Goal: Browse casually: Explore the website without a specific task or goal

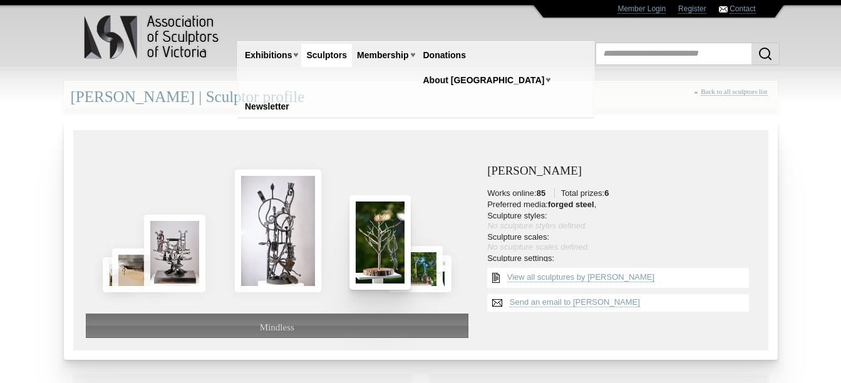
click at [384, 259] on img at bounding box center [380, 242] width 61 height 95
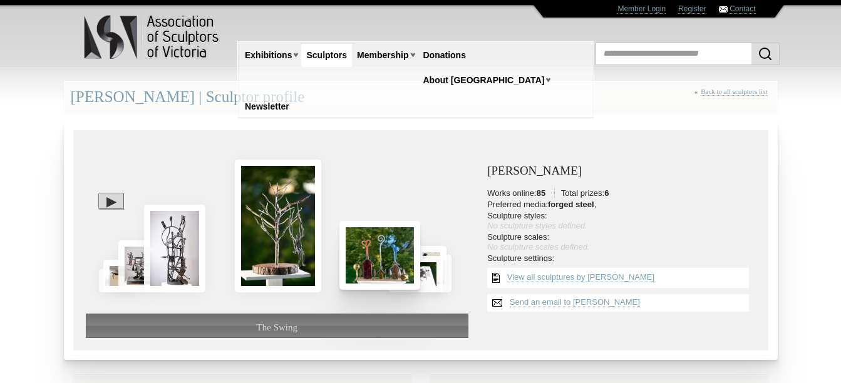
click at [371, 246] on img at bounding box center [380, 255] width 81 height 69
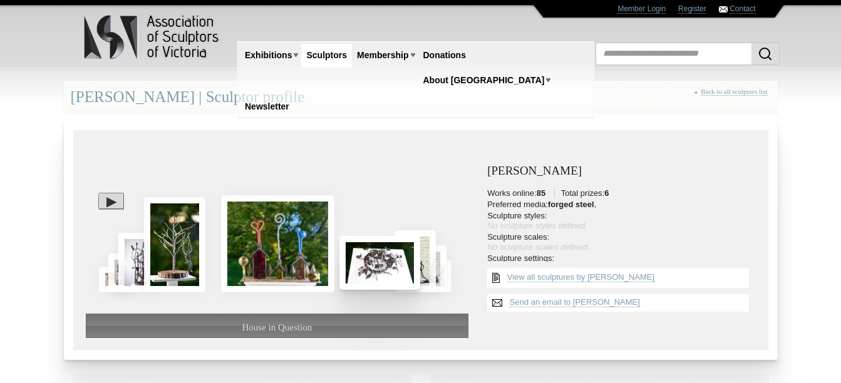
click at [375, 261] on img at bounding box center [380, 263] width 81 height 54
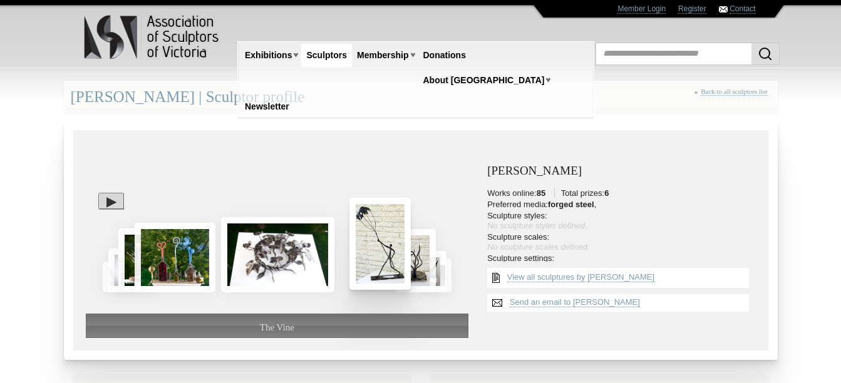
click at [375, 261] on img at bounding box center [380, 244] width 61 height 92
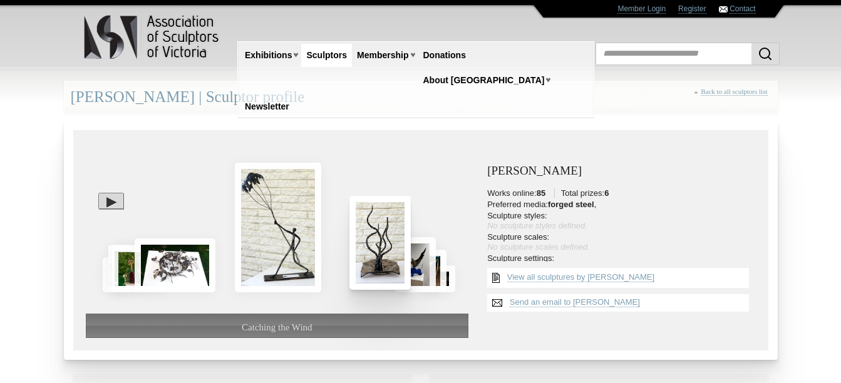
click at [383, 257] on img at bounding box center [380, 243] width 61 height 94
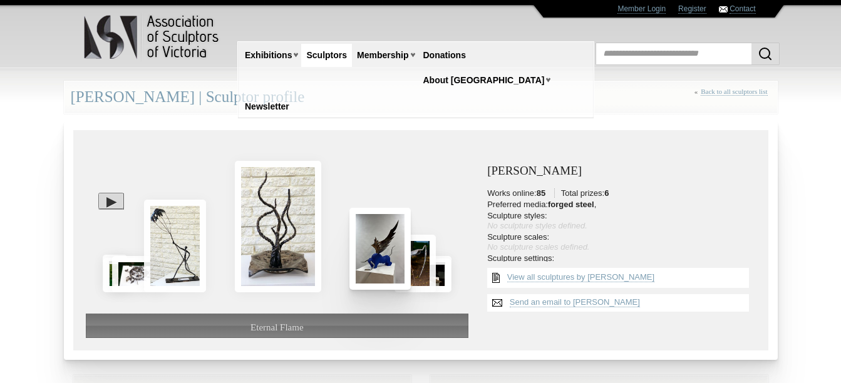
click at [383, 257] on img at bounding box center [380, 248] width 61 height 81
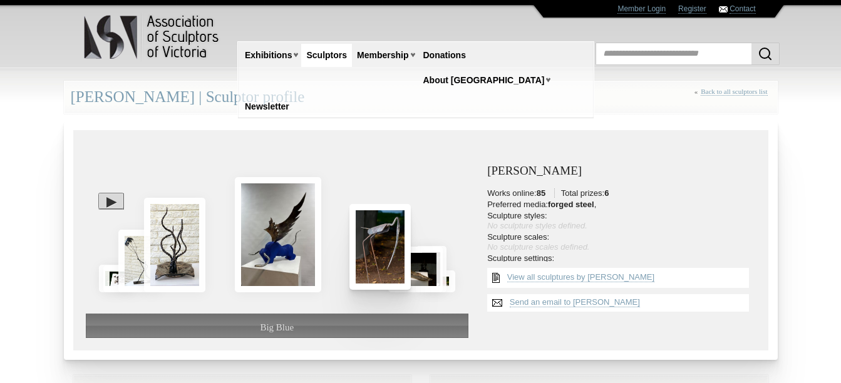
click at [378, 258] on img at bounding box center [380, 246] width 61 height 85
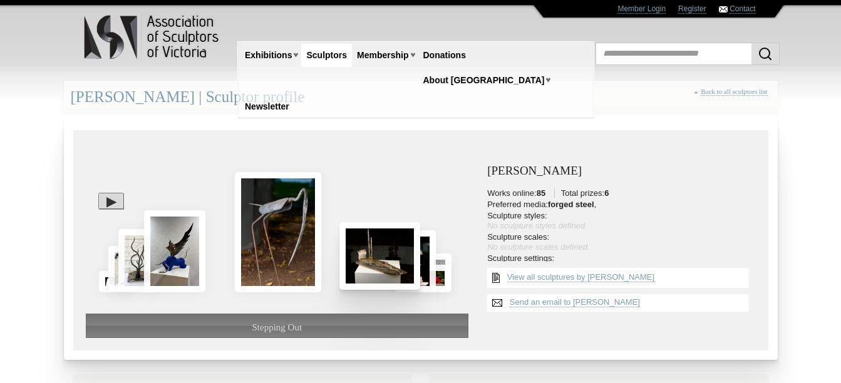
click at [378, 258] on img at bounding box center [380, 255] width 81 height 67
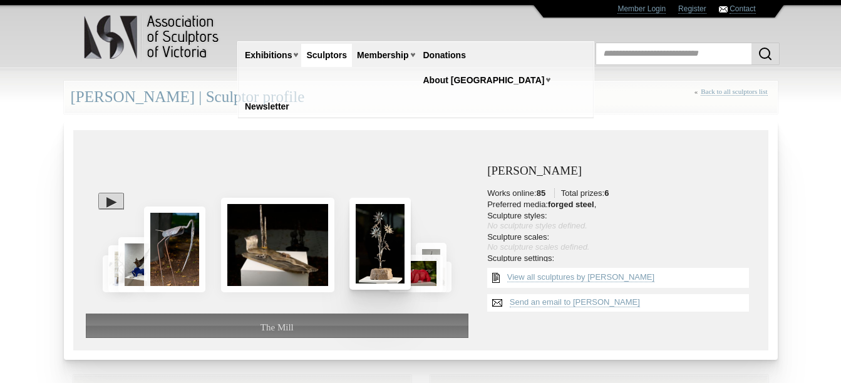
click at [378, 258] on img at bounding box center [380, 244] width 61 height 92
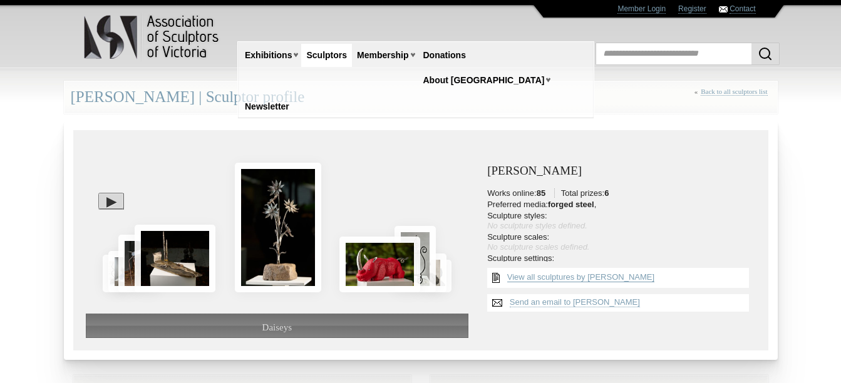
click at [527, 276] on link "View all sculptures by [PERSON_NAME]" at bounding box center [580, 277] width 147 height 10
